Goal: Task Accomplishment & Management: Use online tool/utility

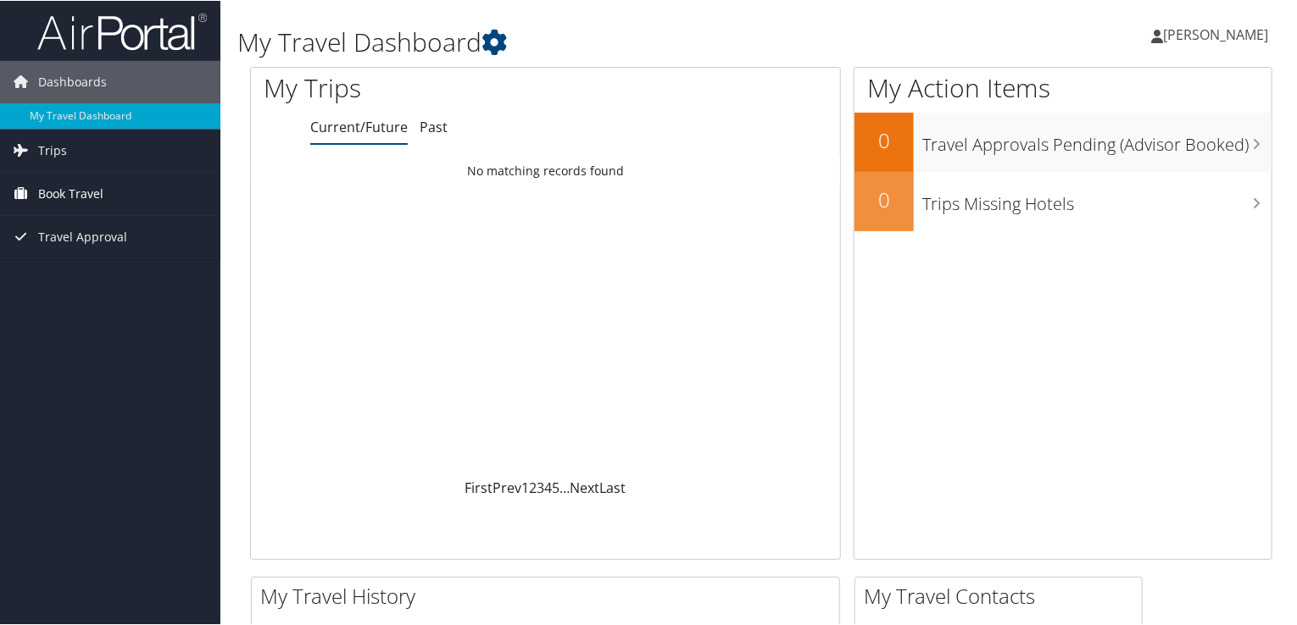
click at [83, 192] on span "Book Travel" at bounding box center [70, 193] width 65 height 42
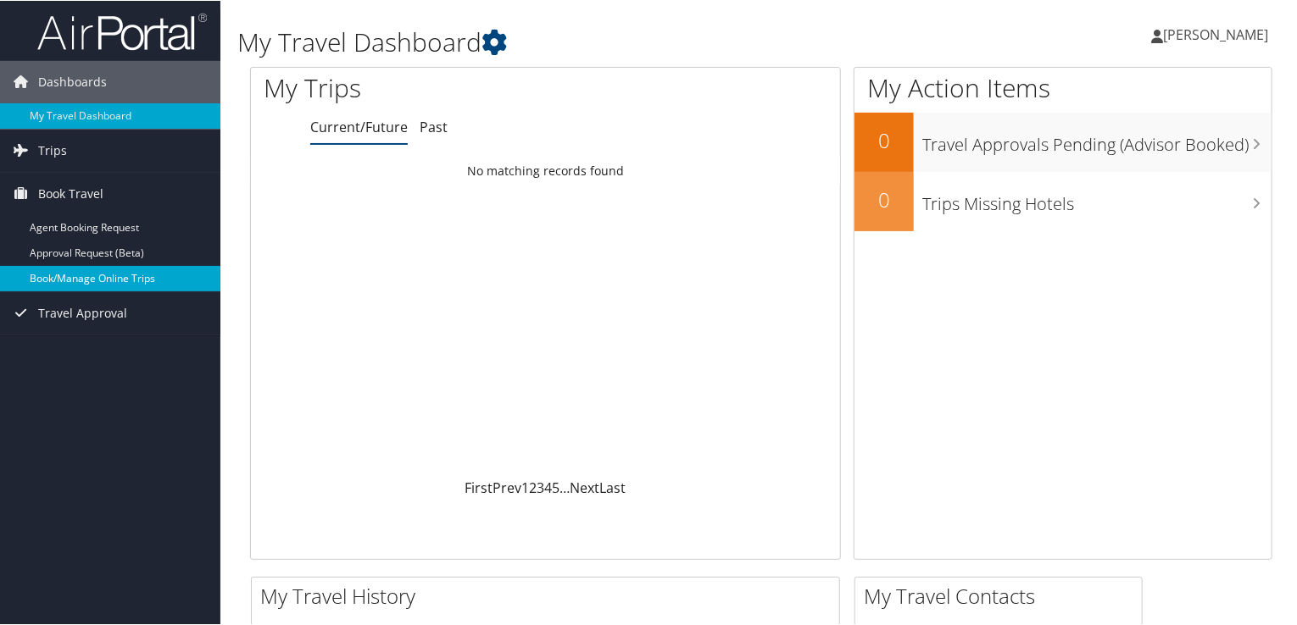
click at [88, 269] on link "Book/Manage Online Trips" at bounding box center [110, 277] width 220 height 25
click at [133, 281] on link "Book/Manage Online Trips" at bounding box center [110, 277] width 220 height 25
